Goal: Find specific page/section: Find specific page/section

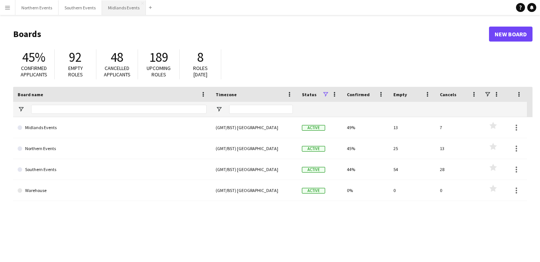
click at [120, 6] on button "Midlands Events Close" at bounding box center [124, 7] width 44 height 15
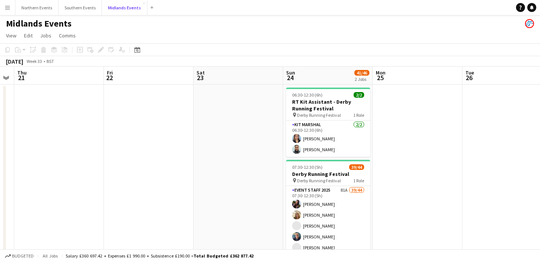
scroll to position [0, 256]
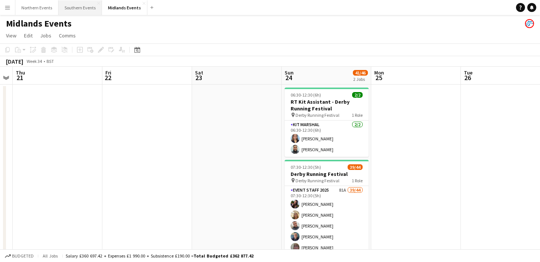
click at [73, 3] on button "Southern Events Close" at bounding box center [79, 7] width 43 height 15
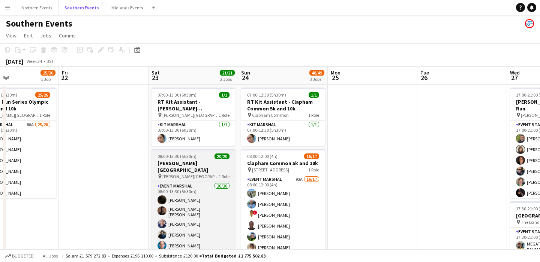
scroll to position [0, 312]
